Goal: Transaction & Acquisition: Subscribe to service/newsletter

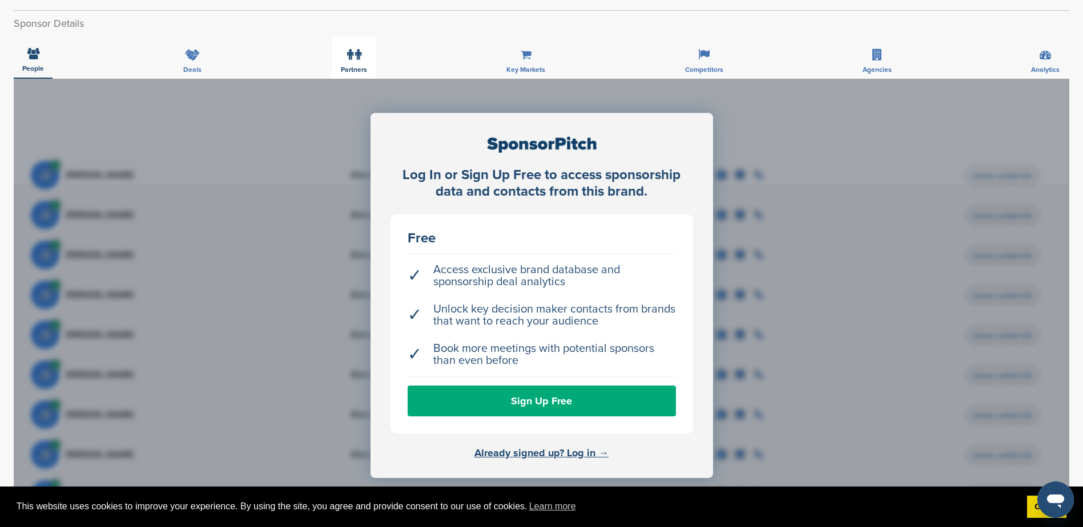
scroll to position [400, 0]
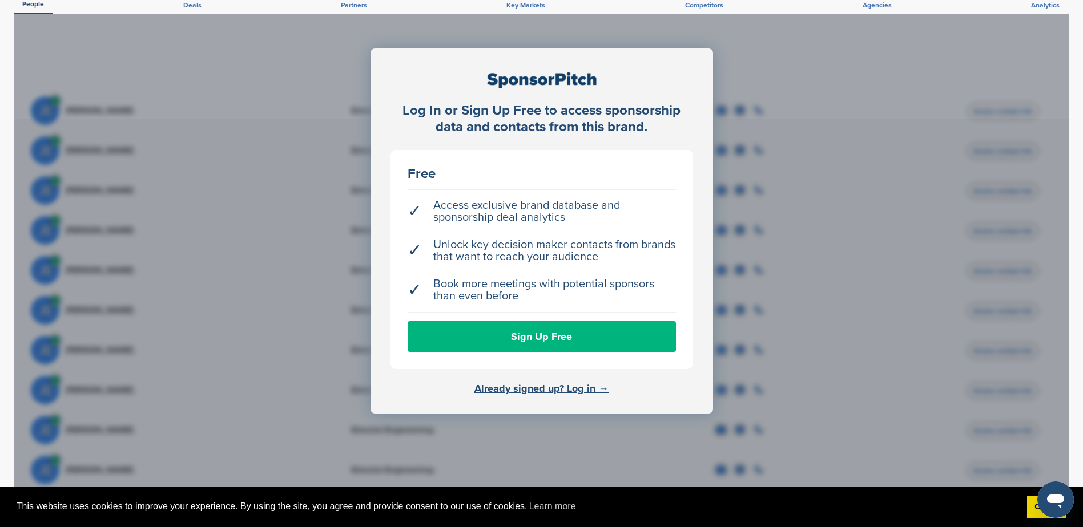
click at [565, 325] on link "Sign Up Free" at bounding box center [542, 336] width 268 height 31
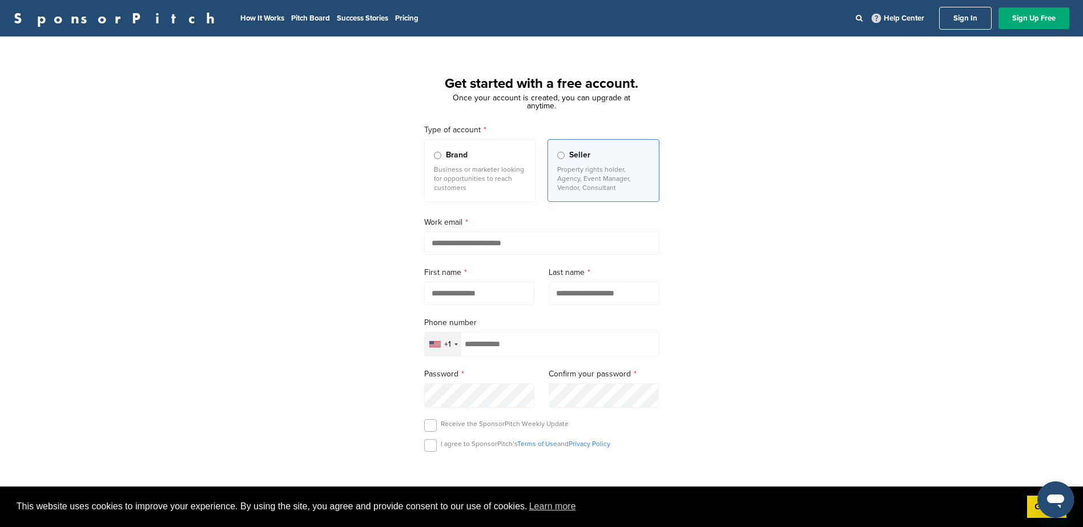
click at [551, 351] on input "tel" at bounding box center [541, 344] width 235 height 25
click at [455, 346] on div "Selected country" at bounding box center [455, 345] width 3 height 2
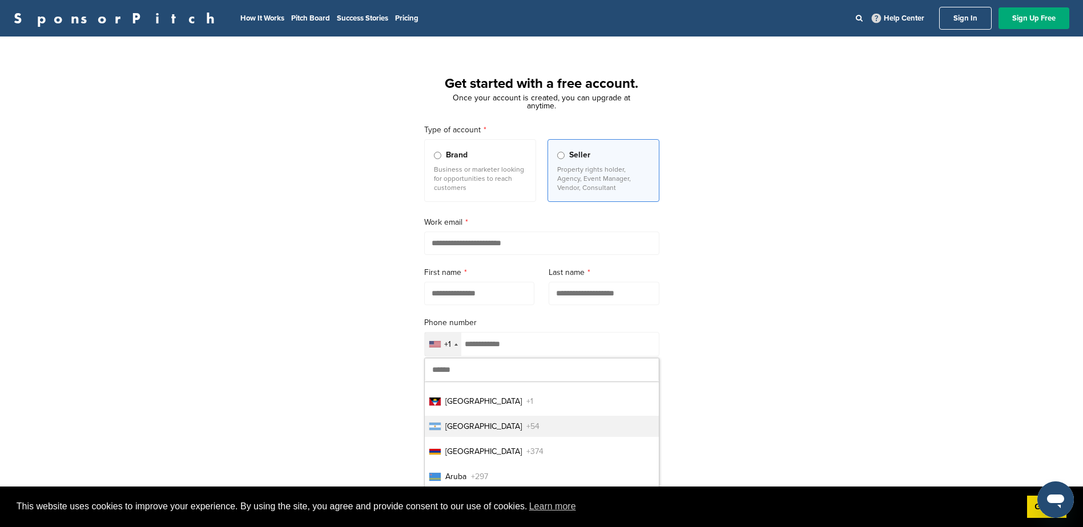
scroll to position [285, 0]
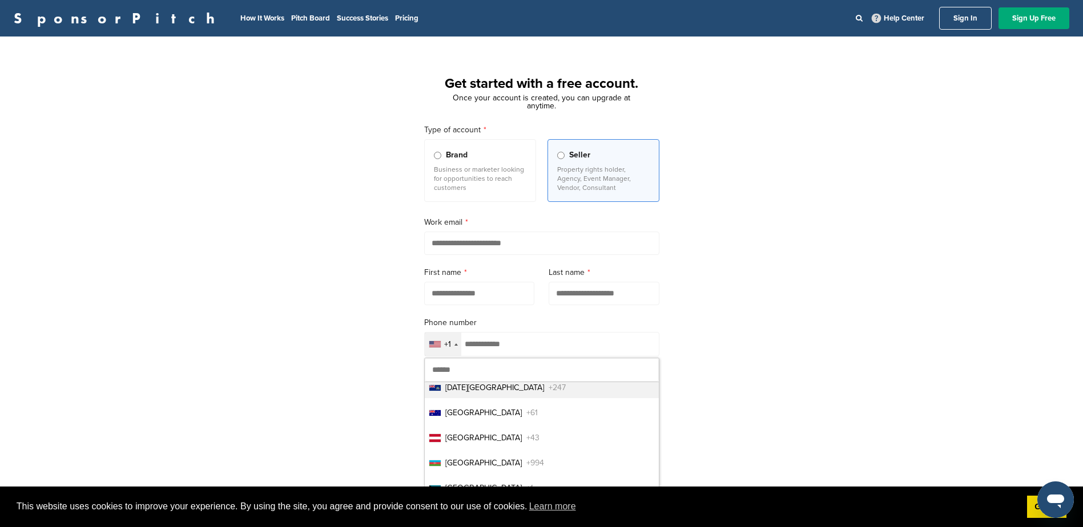
click at [331, 344] on div "Get started with a free account. Once your account is created, you can upgrade …" at bounding box center [541, 315] width 1083 height 530
